Goal: Find specific page/section: Find specific page/section

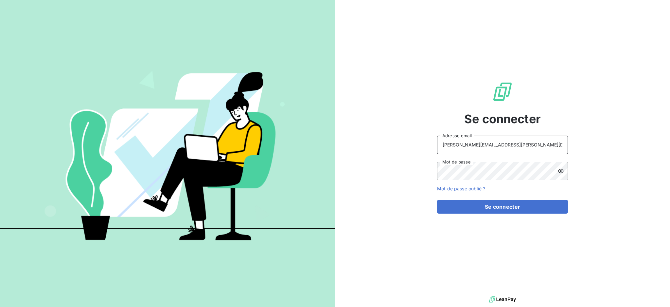
click at [543, 148] on input "[PERSON_NAME][EMAIL_ADDRESS][PERSON_NAME][DOMAIN_NAME]" at bounding box center [502, 144] width 131 height 18
type input "[EMAIL_ADDRESS][PERSON_NAME][DOMAIN_NAME]"
click at [477, 207] on button "Se connecter" at bounding box center [502, 207] width 131 height 14
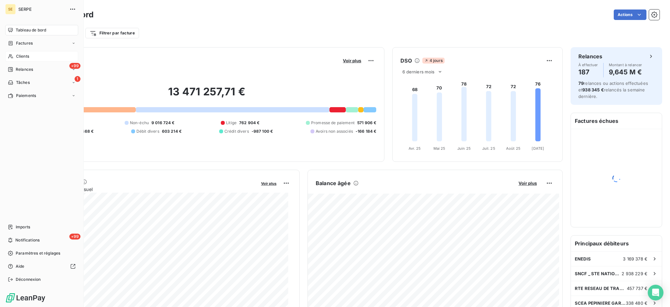
click at [23, 55] on span "Clients" at bounding box center [22, 56] width 13 height 6
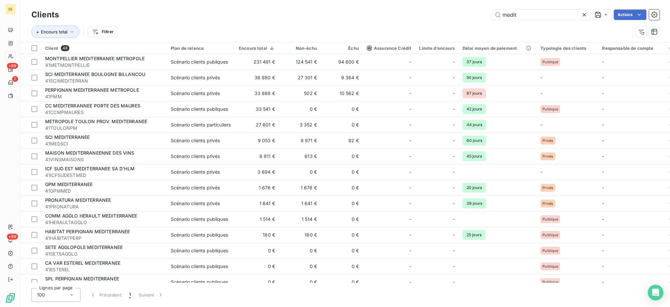
type input "bouygues"
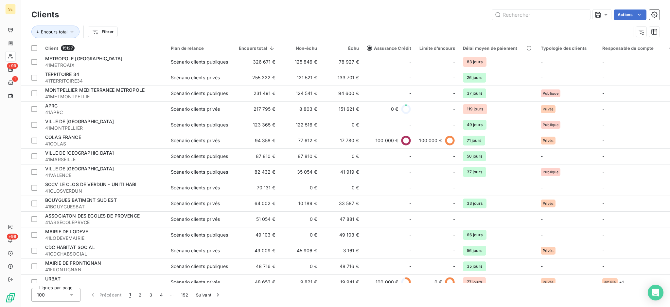
type input "[PERSON_NAME]"
